Goal: Information Seeking & Learning: Learn about a topic

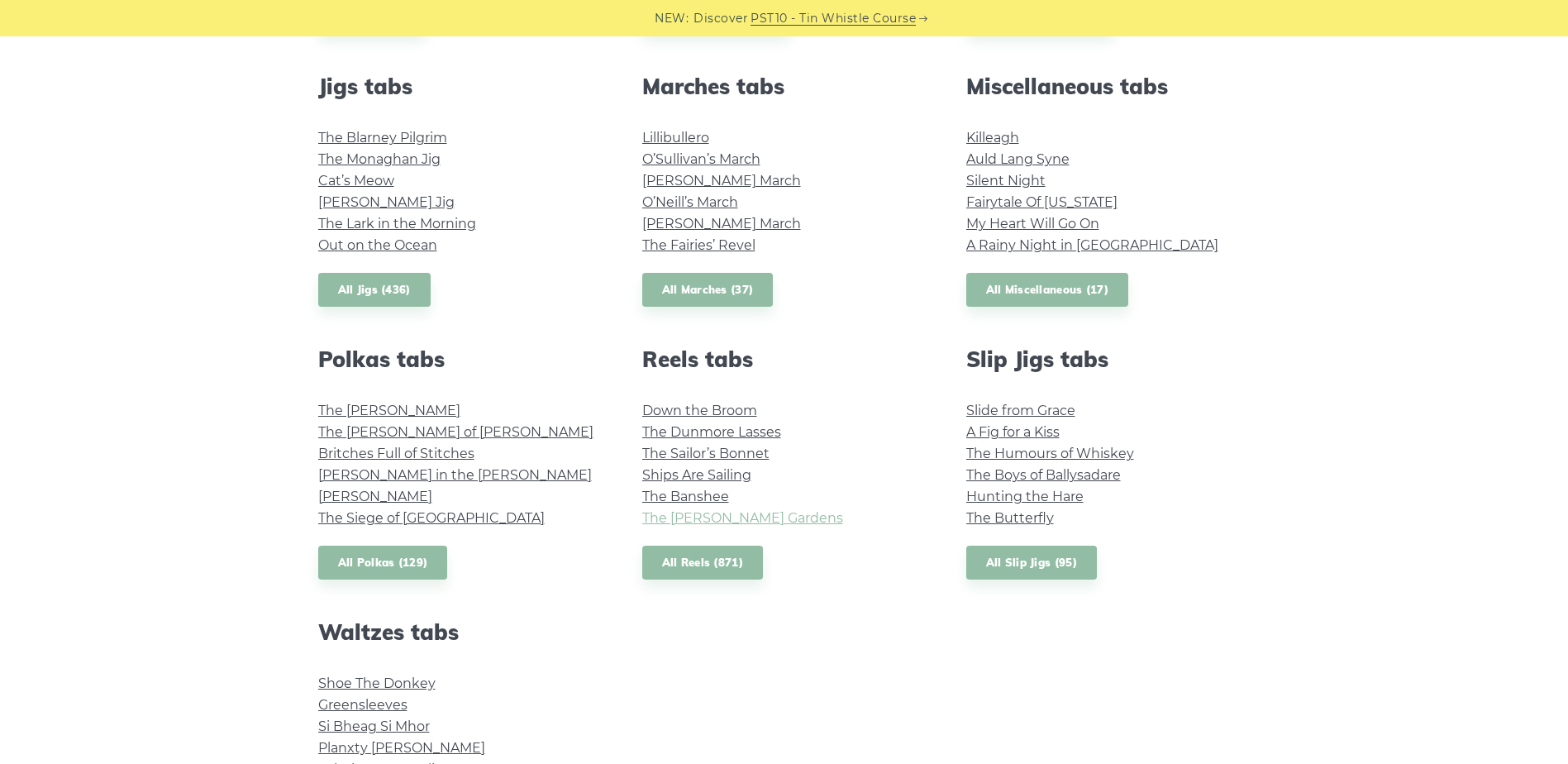
scroll to position [1076, 0]
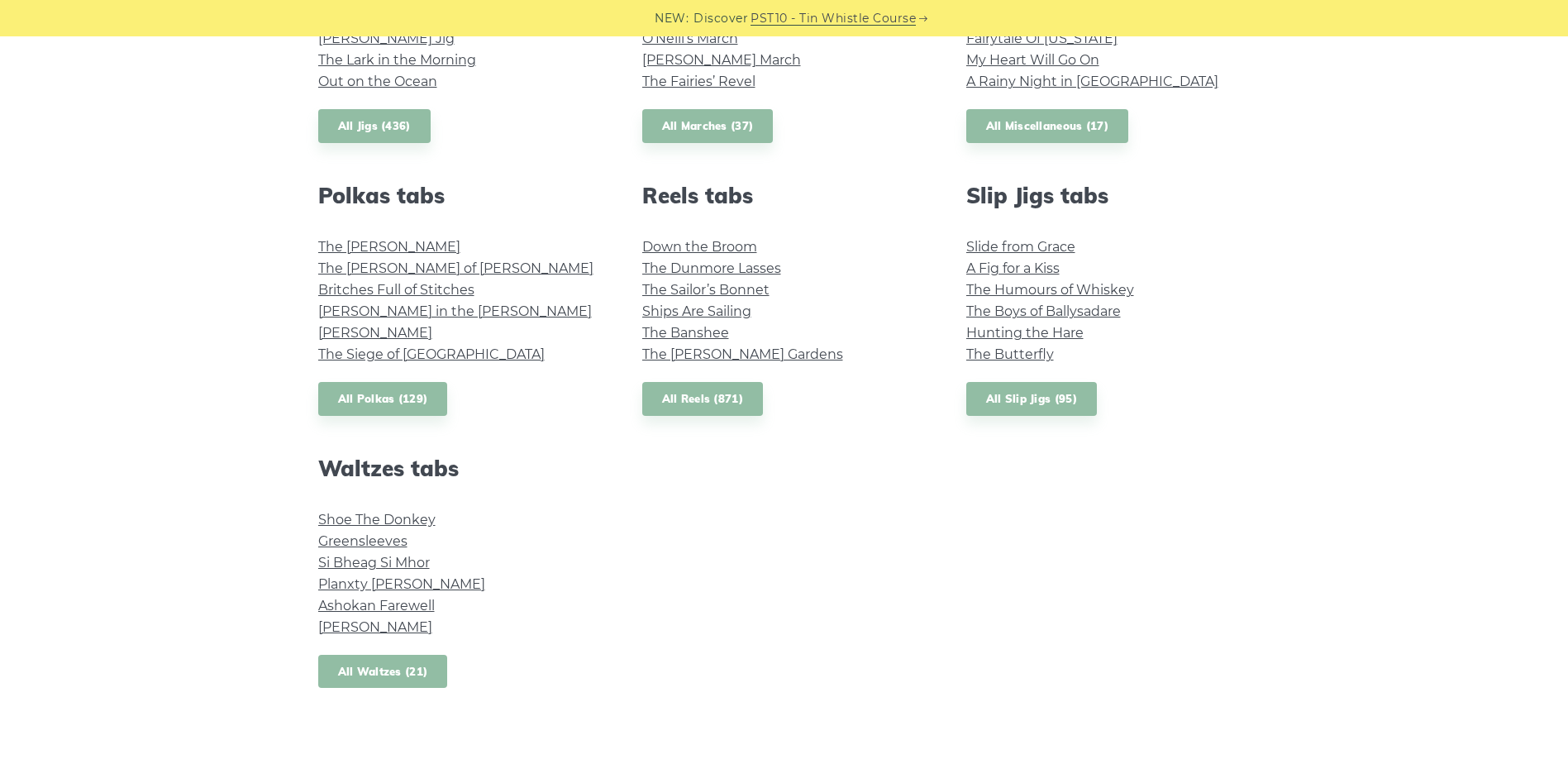
click at [369, 672] on link "All Waltzes (21)" at bounding box center [383, 672] width 130 height 34
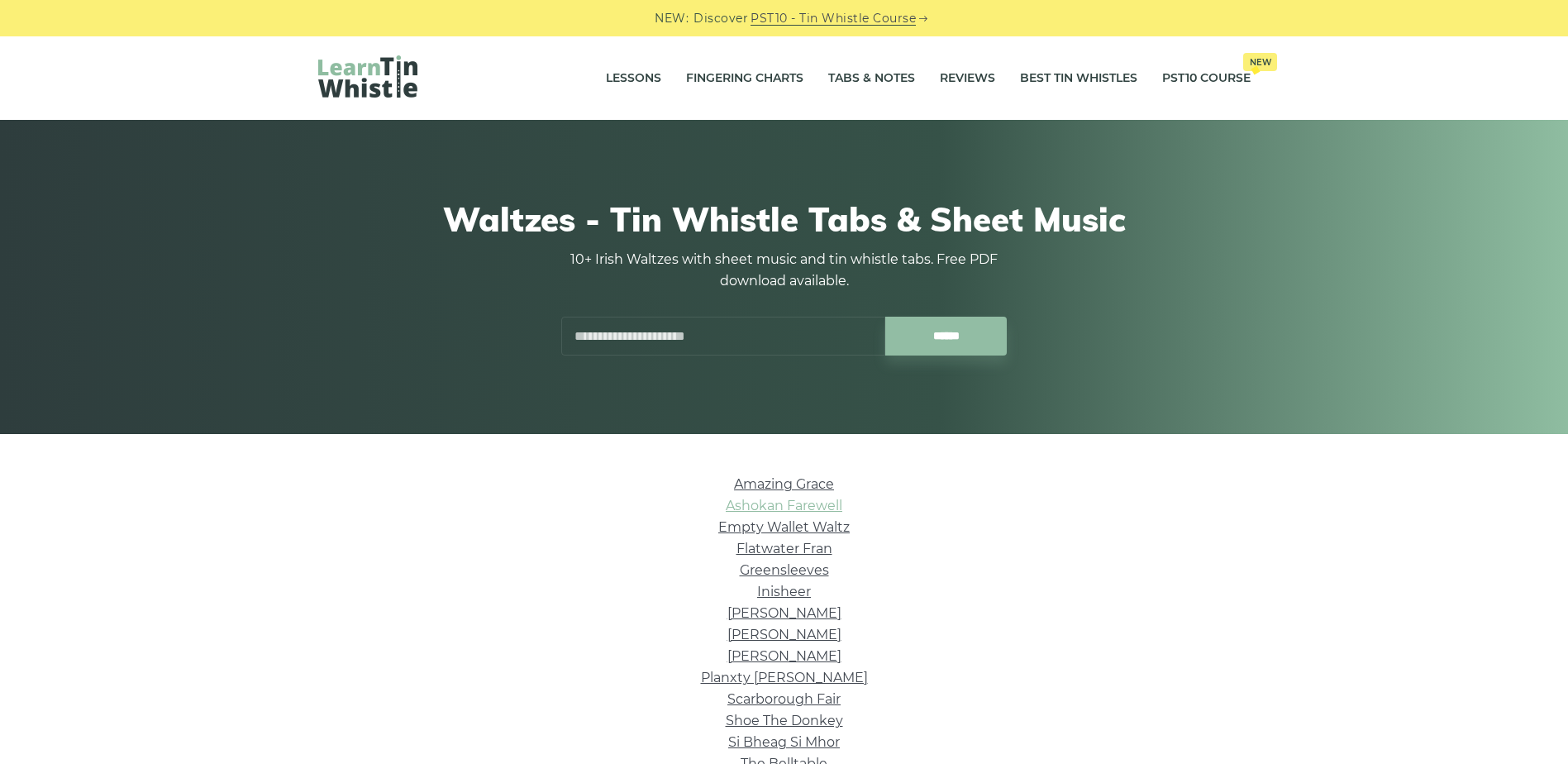
click at [753, 507] on link "Ashokan Farewell" at bounding box center [784, 506] width 116 height 16
click at [781, 480] on link "Amazing Grace" at bounding box center [784, 484] width 100 height 16
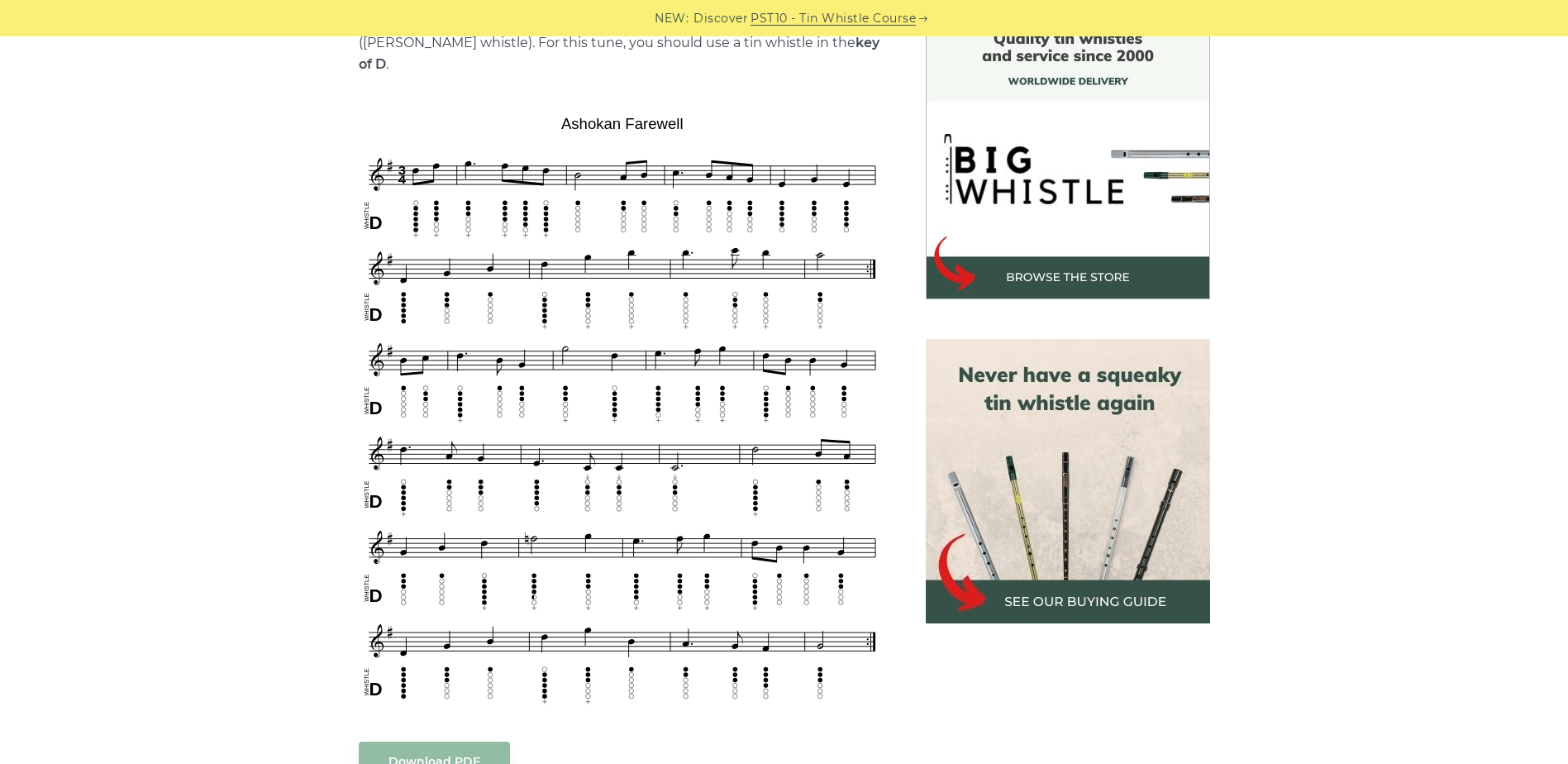
scroll to position [496, 0]
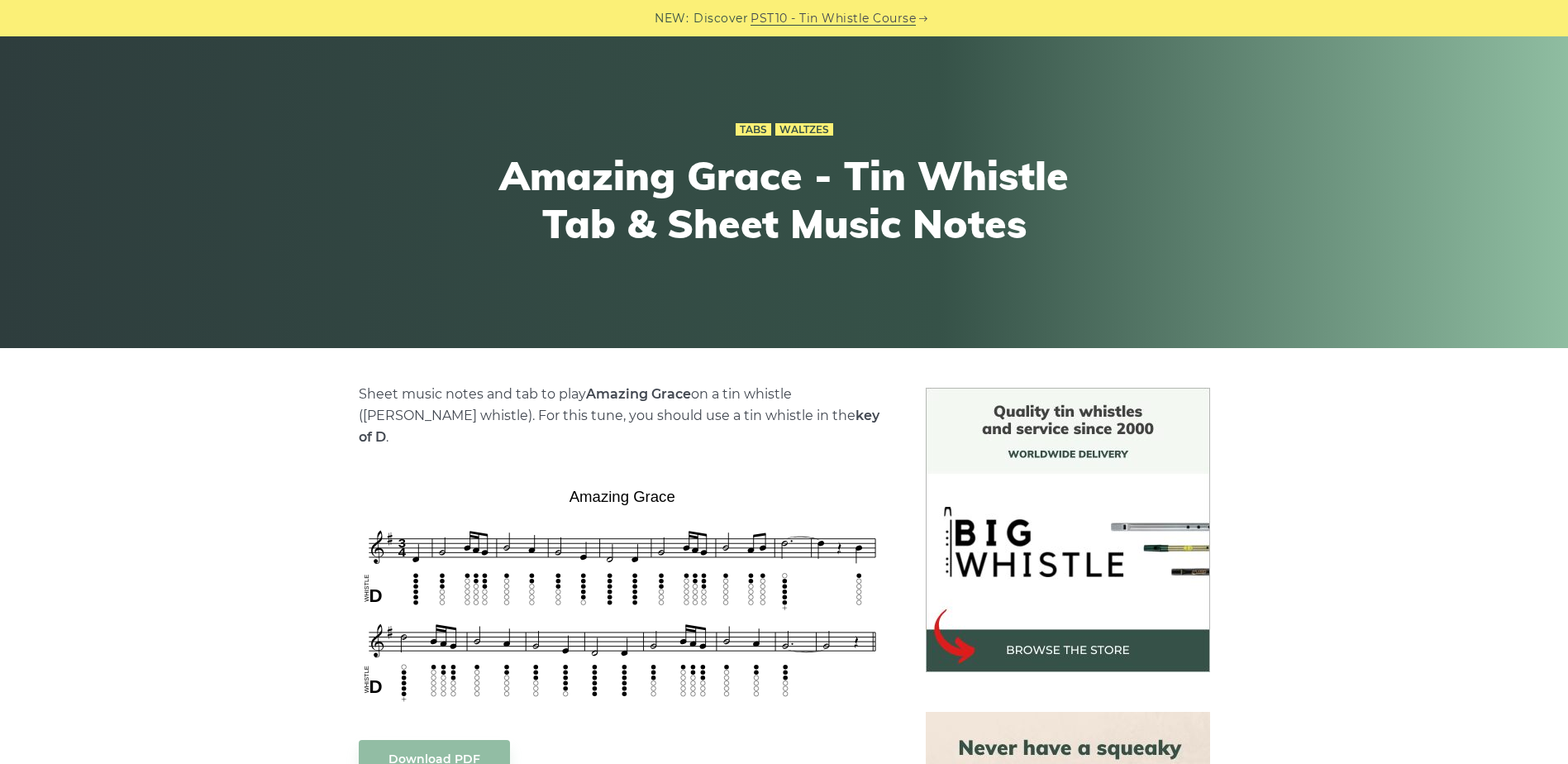
scroll to position [165, 0]
